Goal: Understand process/instructions: Learn how to perform a task or action

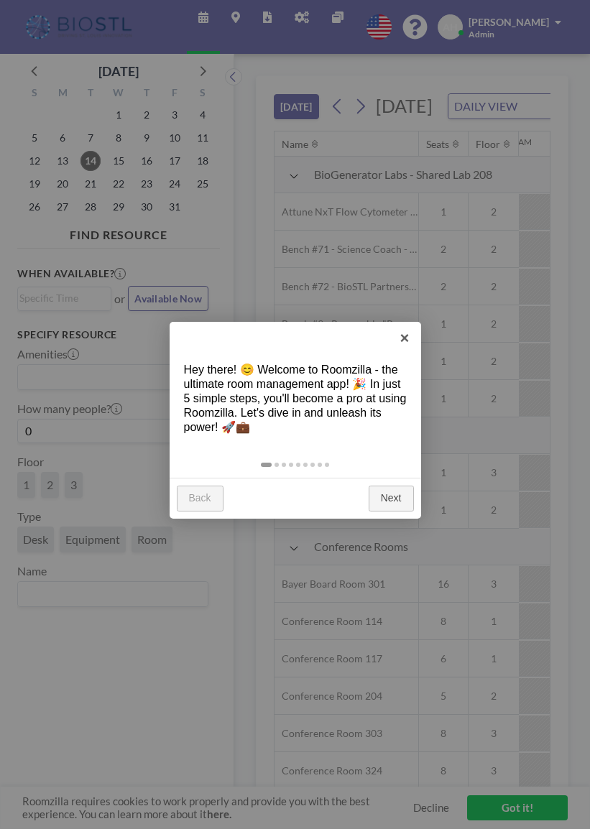
scroll to position [0, 1551]
click at [388, 497] on link "Next" at bounding box center [390, 498] width 45 height 26
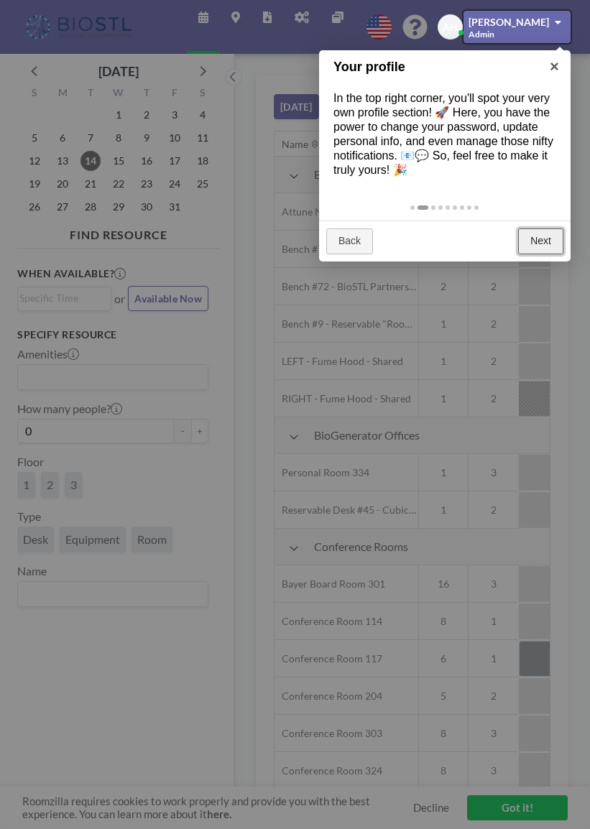
click at [538, 249] on link "Next" at bounding box center [540, 241] width 45 height 26
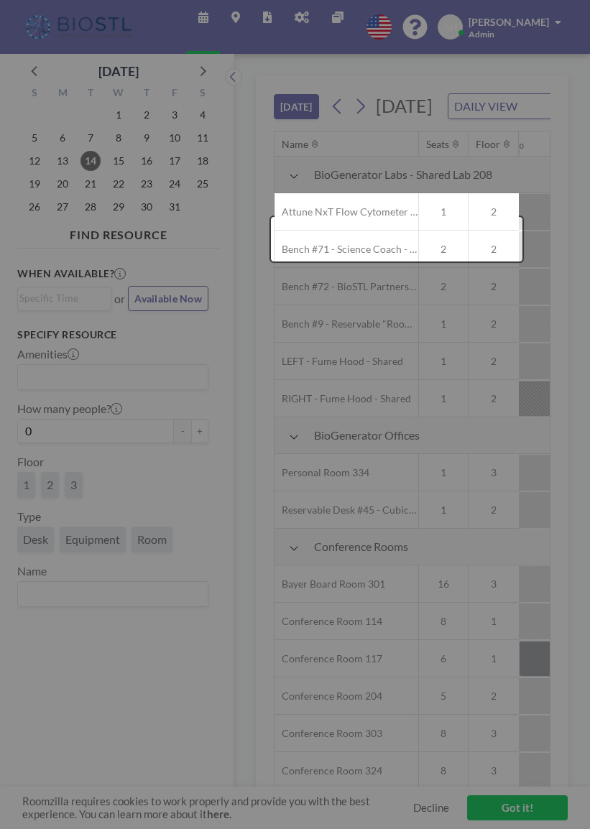
scroll to position [37, 1551]
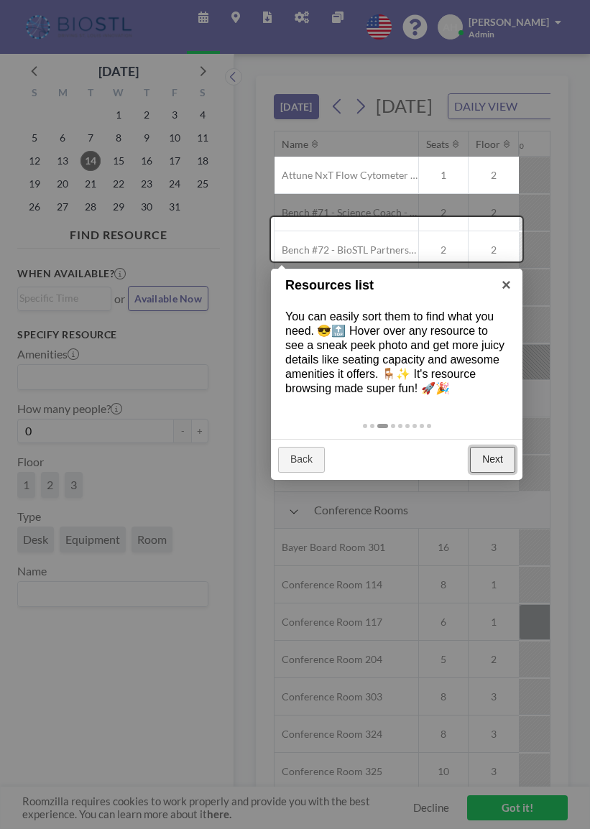
click at [496, 455] on link "Next" at bounding box center [492, 460] width 45 height 26
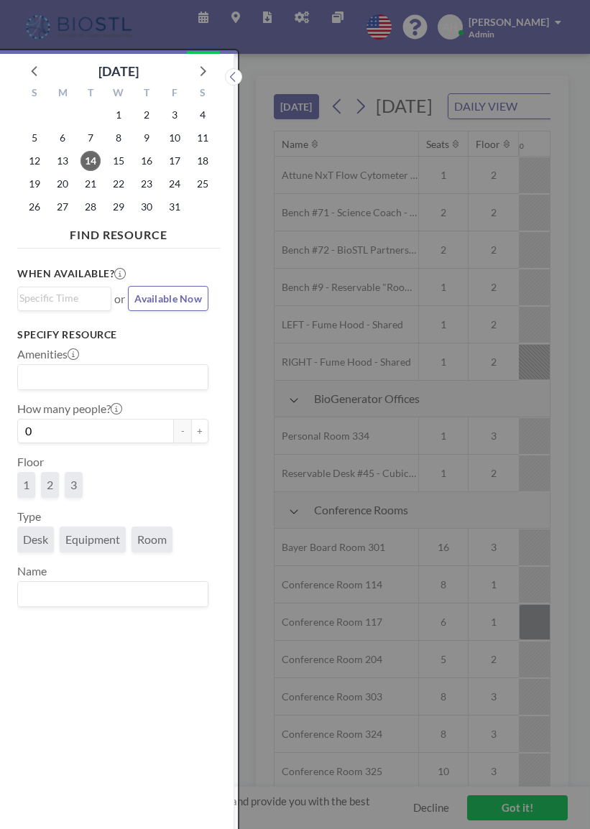
scroll to position [4, 0]
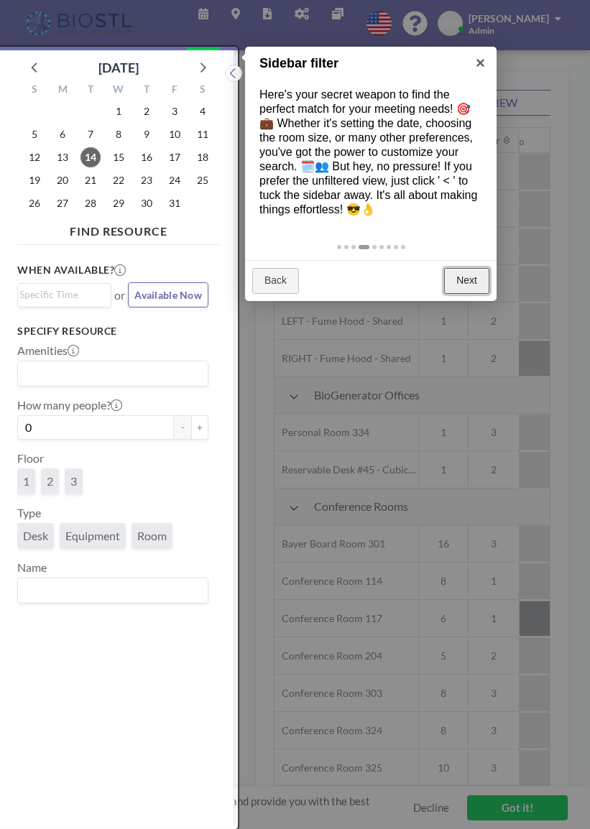
click at [455, 284] on link "Next" at bounding box center [466, 281] width 45 height 26
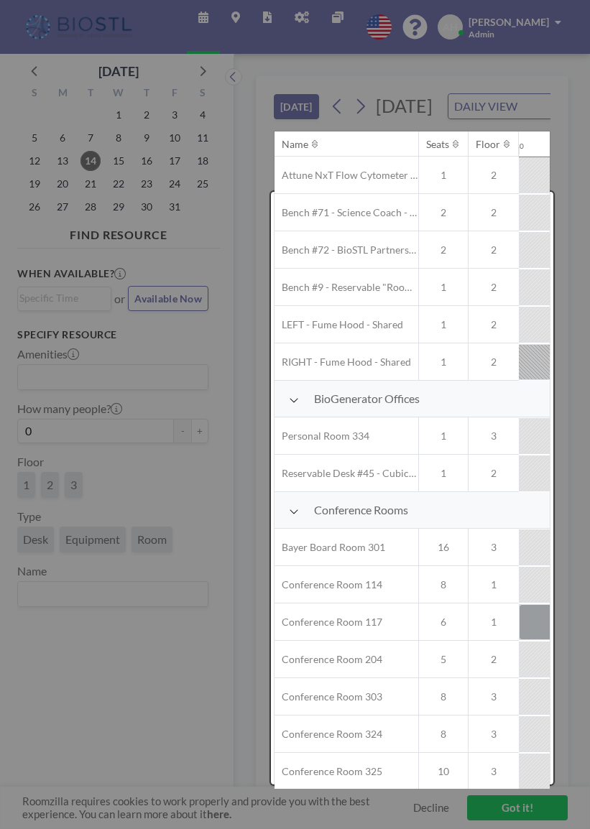
scroll to position [0, 0]
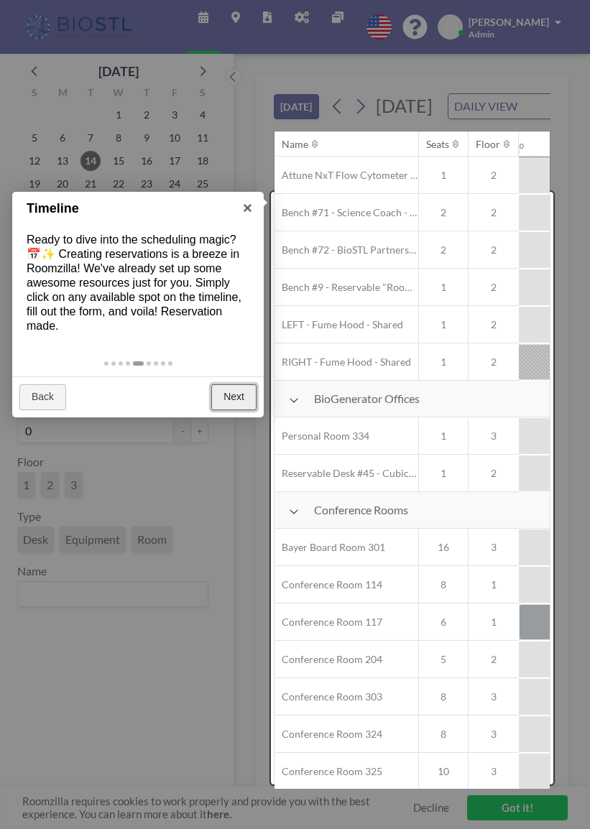
click at [239, 405] on link "Next" at bounding box center [233, 397] width 45 height 26
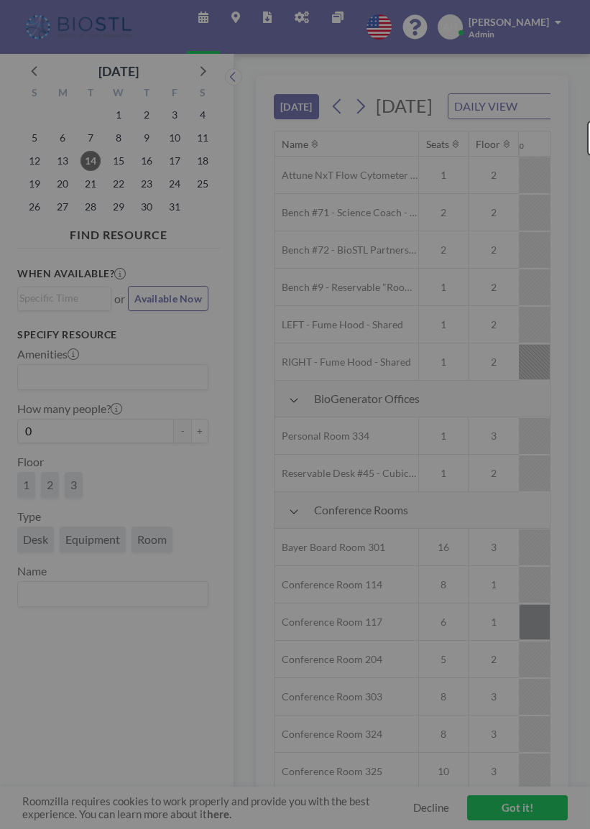
scroll to position [0, 149]
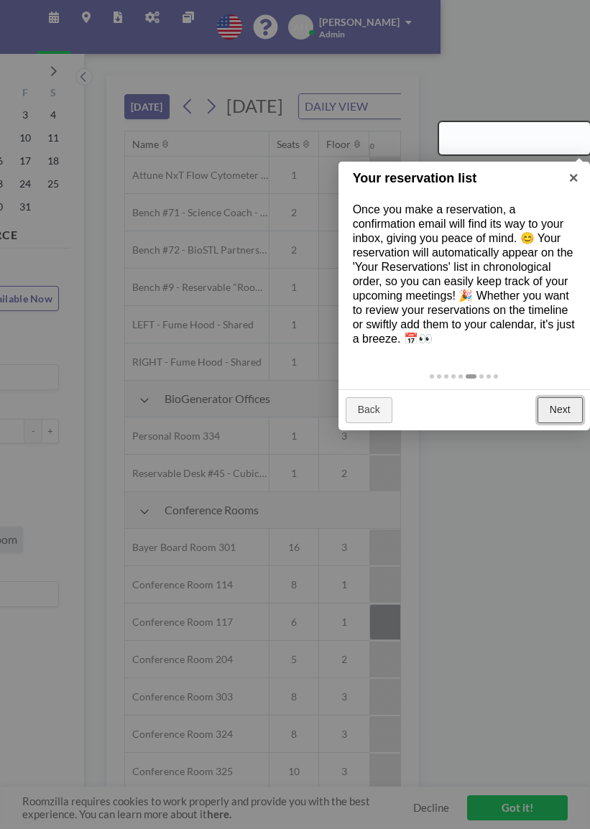
click at [542, 404] on link "Next" at bounding box center [559, 410] width 45 height 26
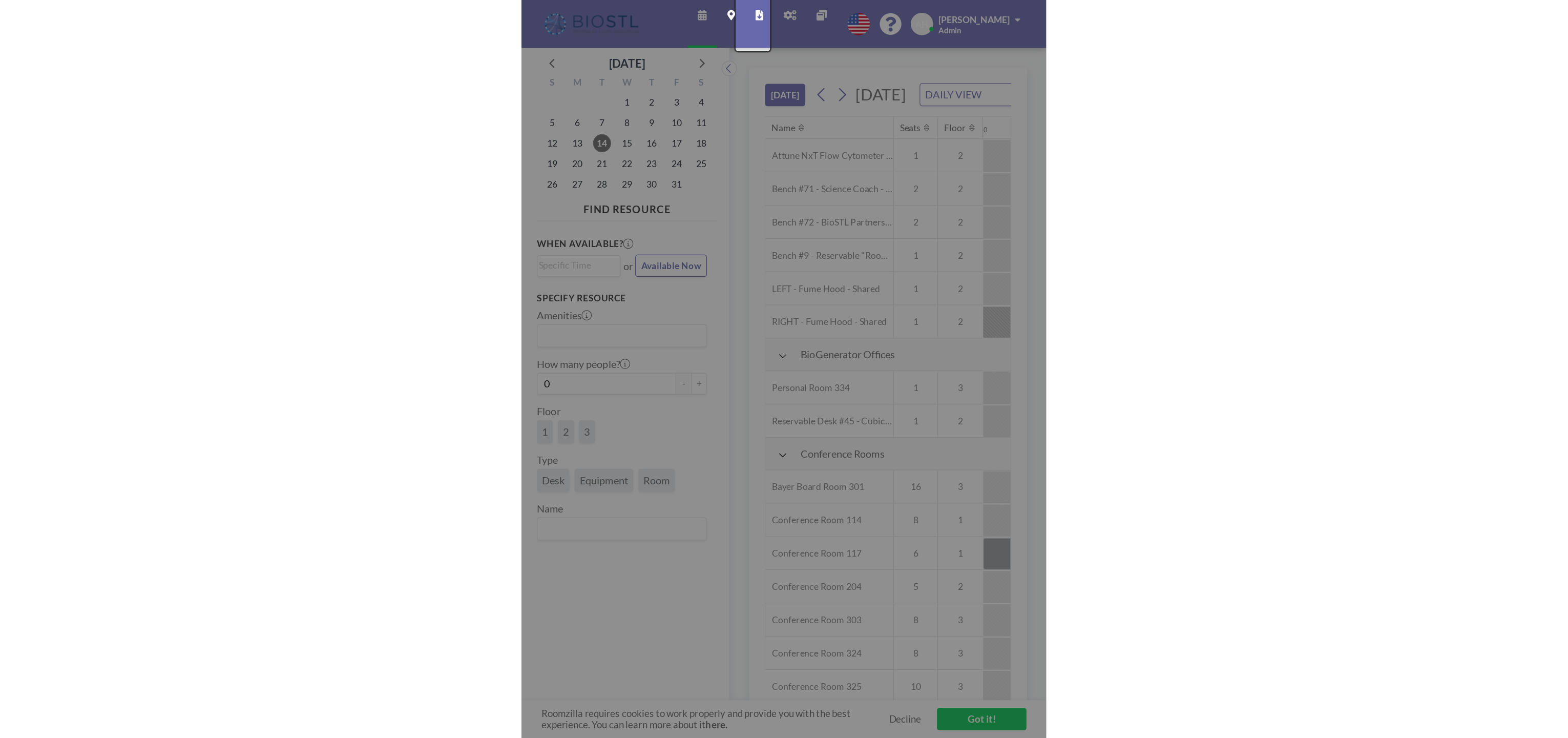
scroll to position [0, 0]
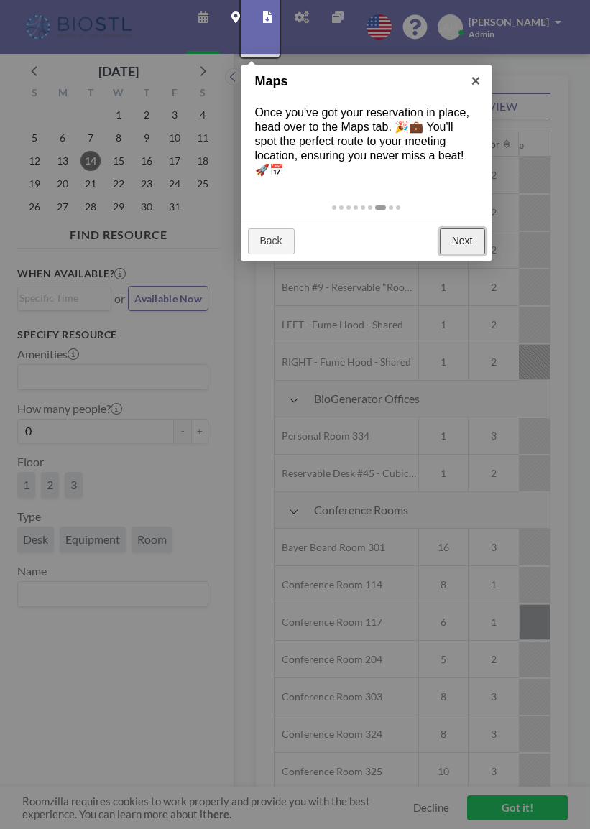
click at [457, 244] on link "Next" at bounding box center [462, 241] width 45 height 26
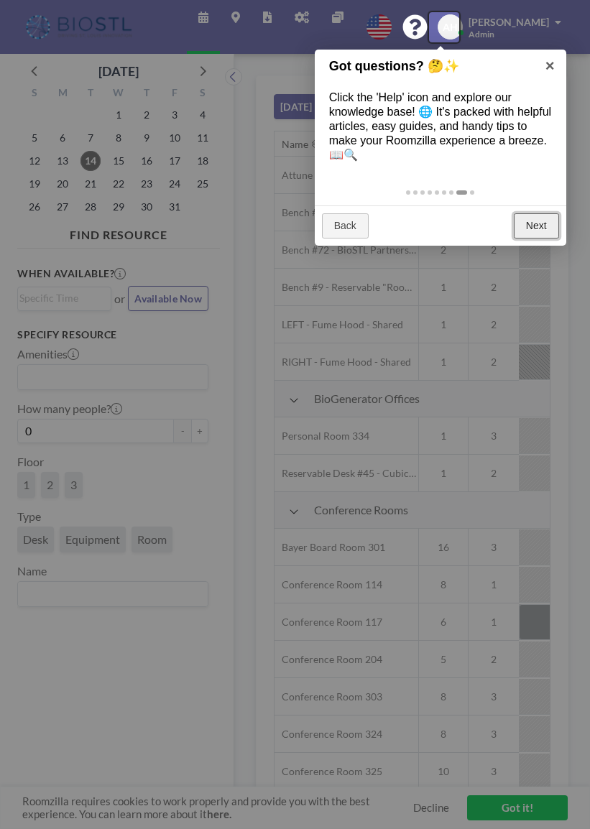
click at [516, 230] on link "Next" at bounding box center [535, 226] width 45 height 26
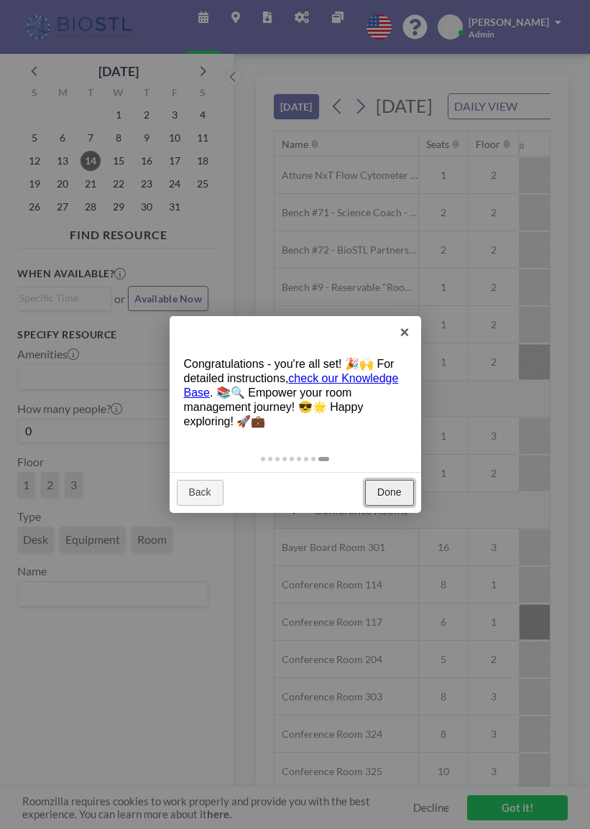
click at [395, 497] on link "Done" at bounding box center [389, 493] width 48 height 26
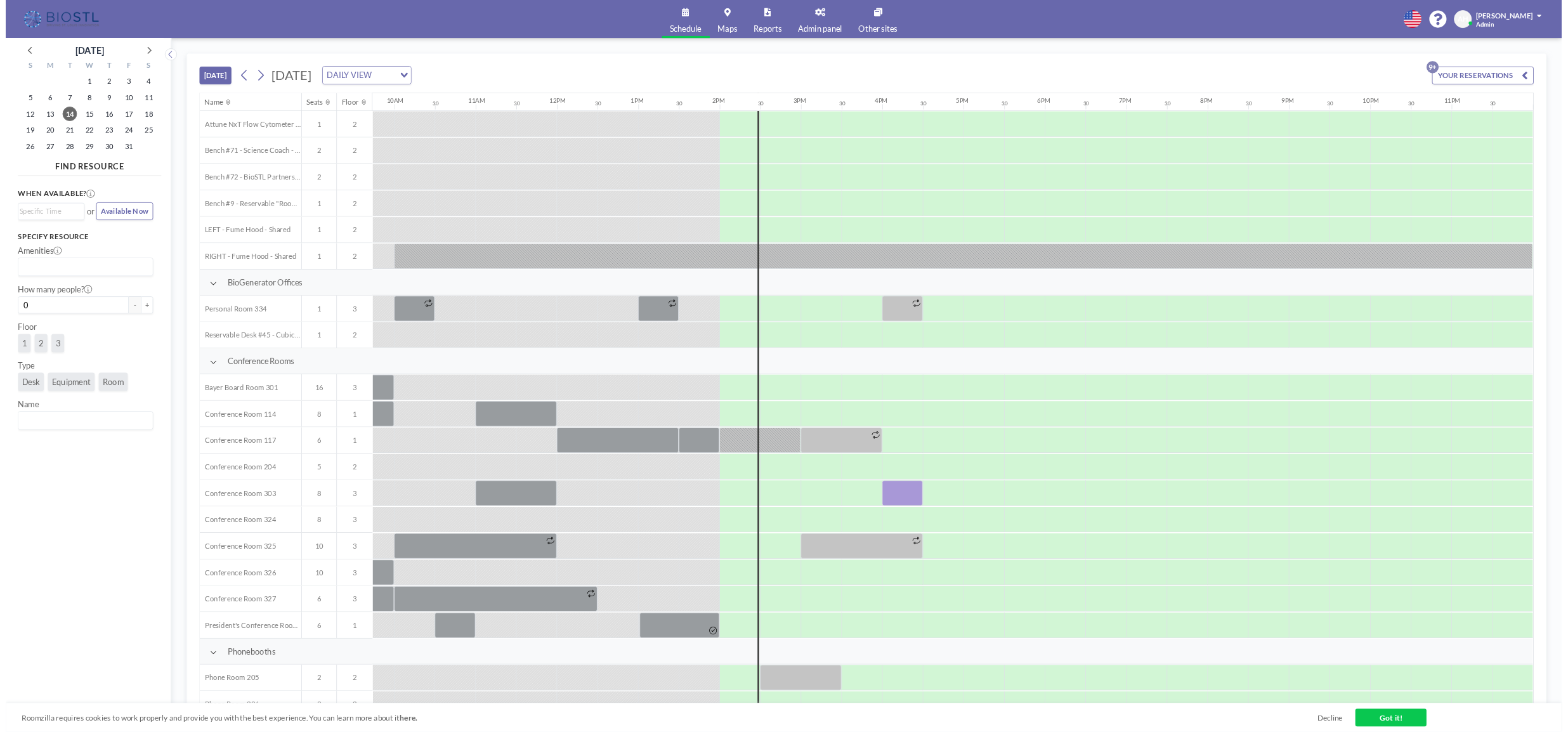
scroll to position [33, 996]
